Goal: Information Seeking & Learning: Learn about a topic

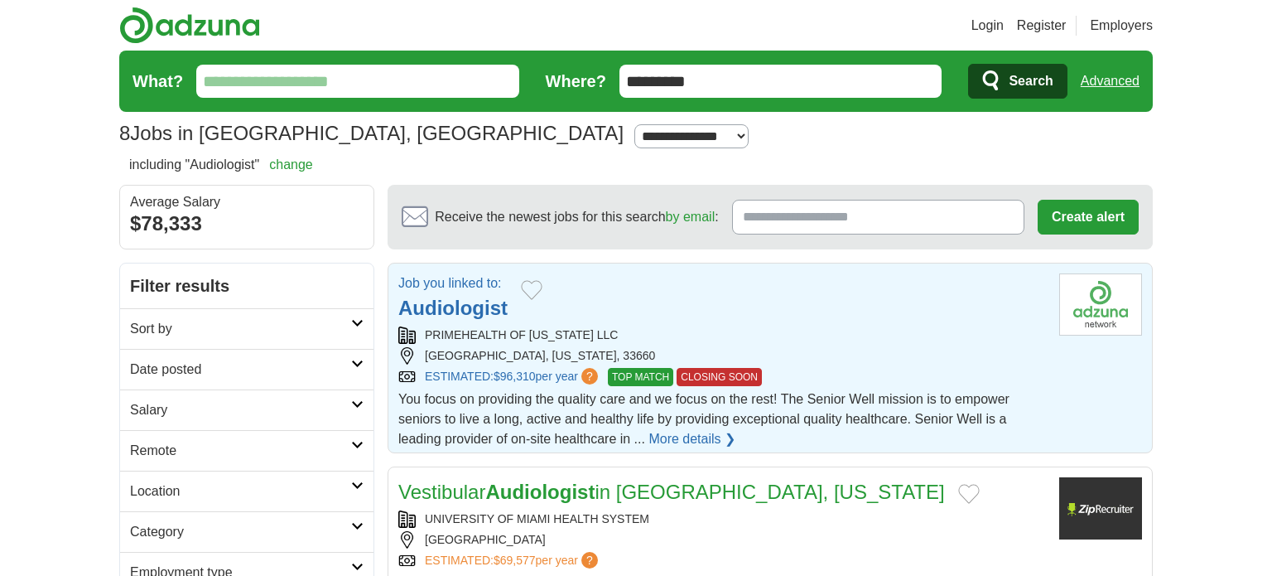
click at [451, 311] on strong "Audiologist" at bounding box center [452, 308] width 109 height 22
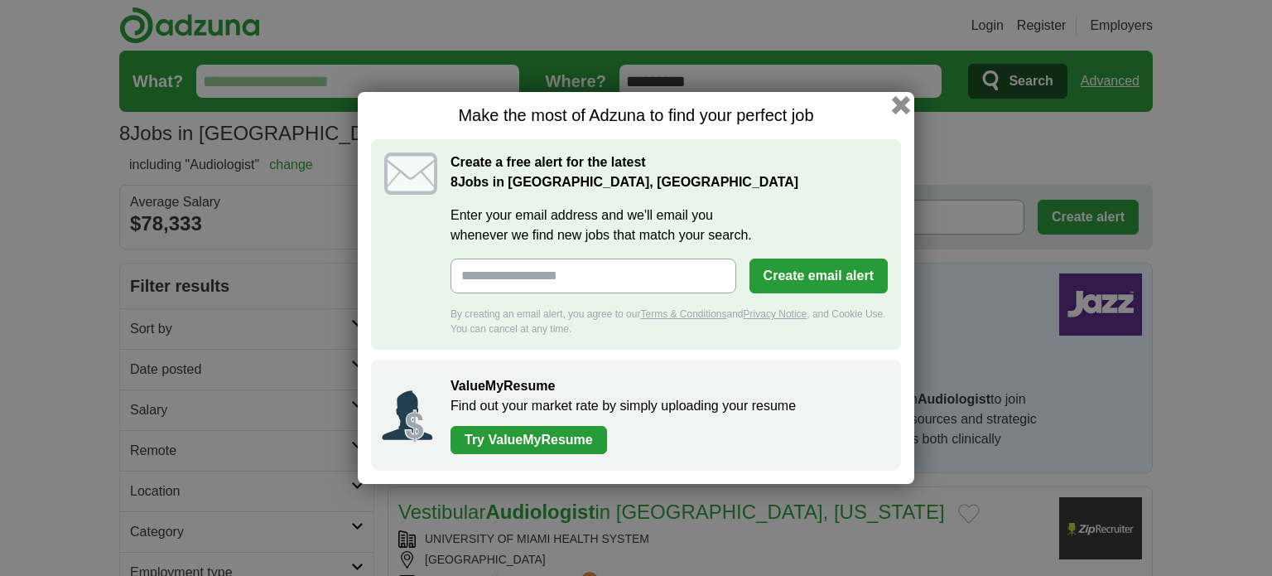
click at [896, 105] on button "button" at bounding box center [901, 105] width 18 height 18
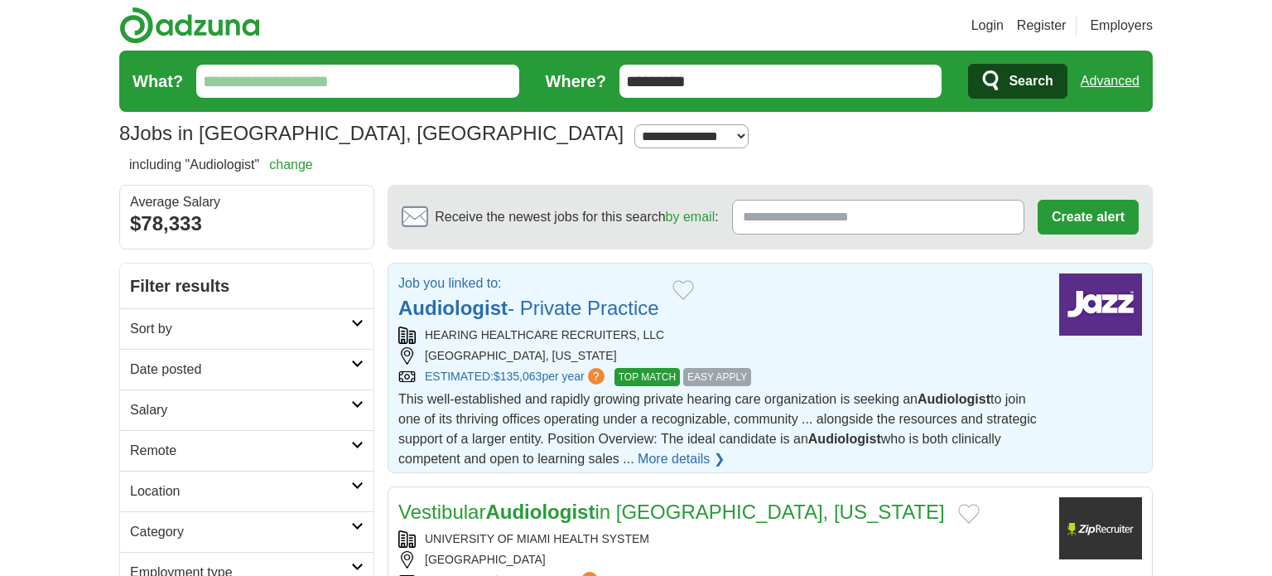
click at [685, 460] on link "More details ❯" at bounding box center [681, 459] width 87 height 20
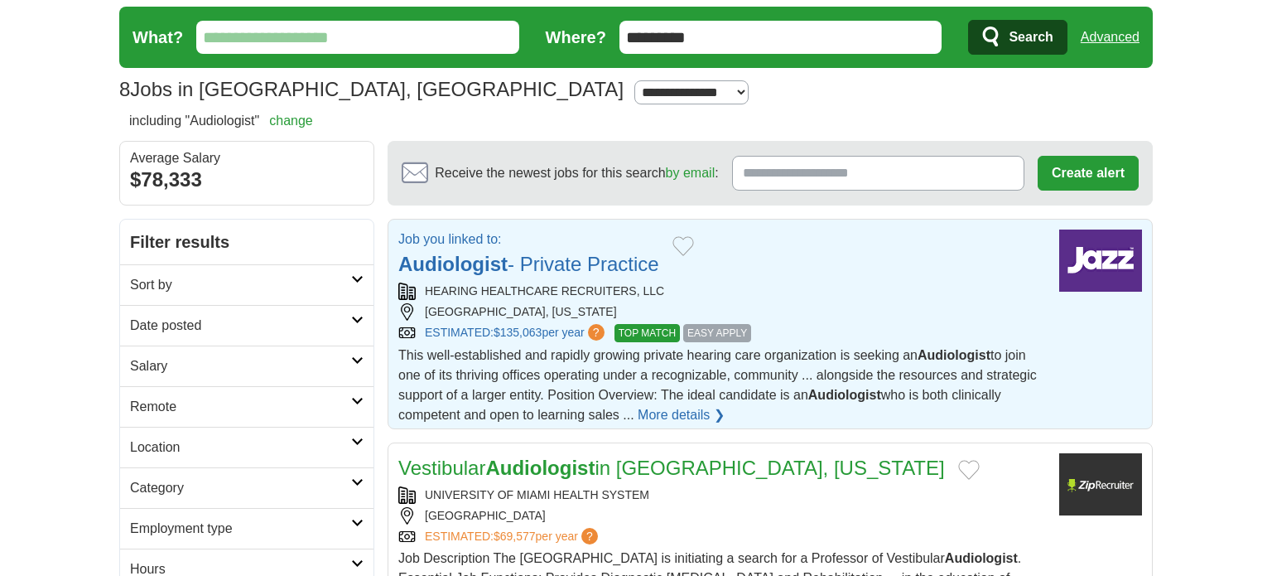
scroll to position [45, 0]
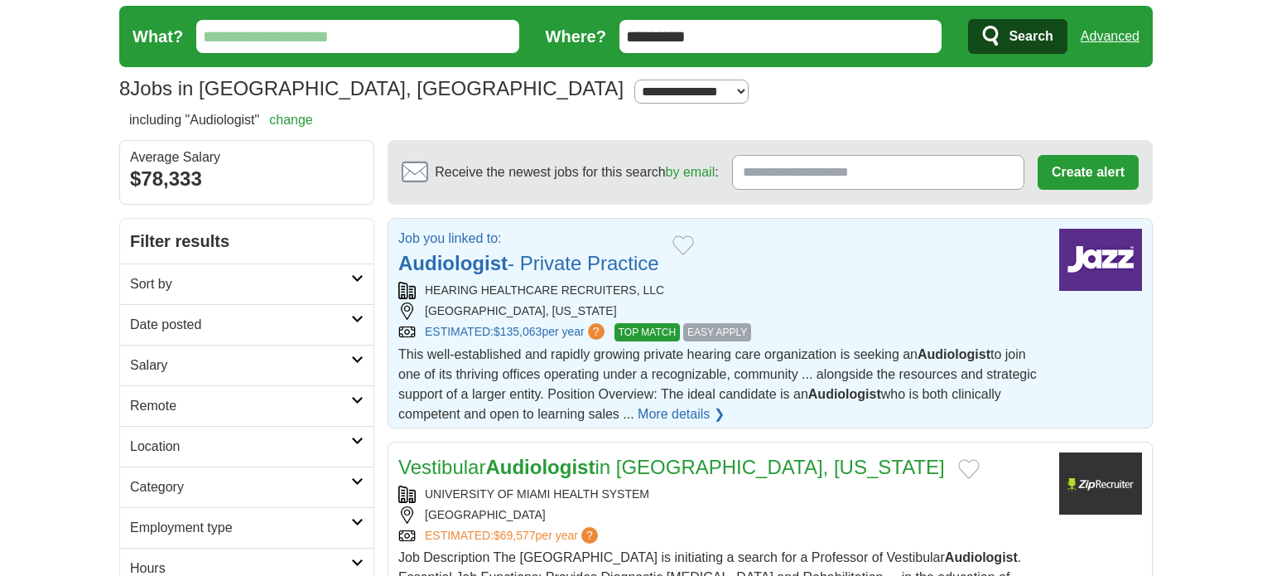
click at [677, 417] on link "More details ❯" at bounding box center [681, 414] width 87 height 20
